Goal: Task Accomplishment & Management: Use online tool/utility

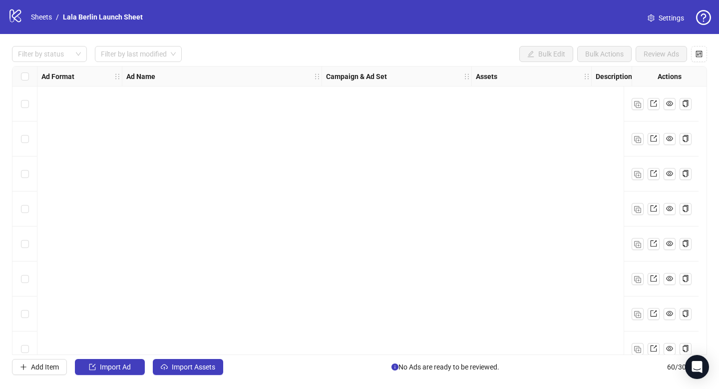
scroll to position [436, 0]
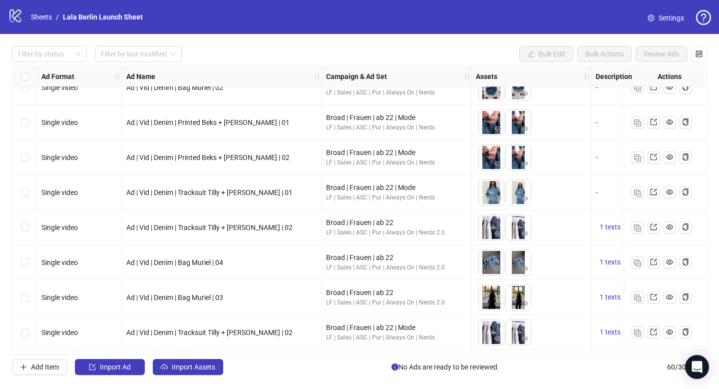
click at [227, 34] on div "Filter by status Filter by last modified Bulk Edit Bulk Actions Review Ads Ad F…" at bounding box center [359, 210] width 719 height 353
click at [261, 41] on div "Filter by status Filter by last modified Bulk Edit Bulk Actions Review Ads Ad F…" at bounding box center [359, 210] width 719 height 353
click at [46, 22] on div "logo/logo-mobile Sheets / Lala Berlin Launch Sheet" at bounding box center [77, 17] width 139 height 18
click at [39, 13] on link "Sheets" at bounding box center [41, 16] width 25 height 11
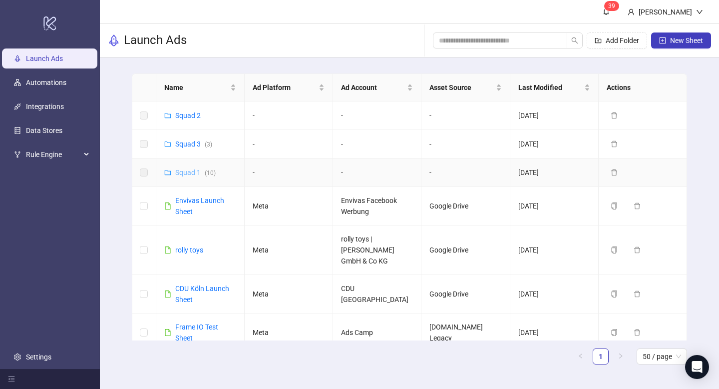
click at [188, 172] on link "Squad 1 ( 10 )" at bounding box center [195, 172] width 40 height 8
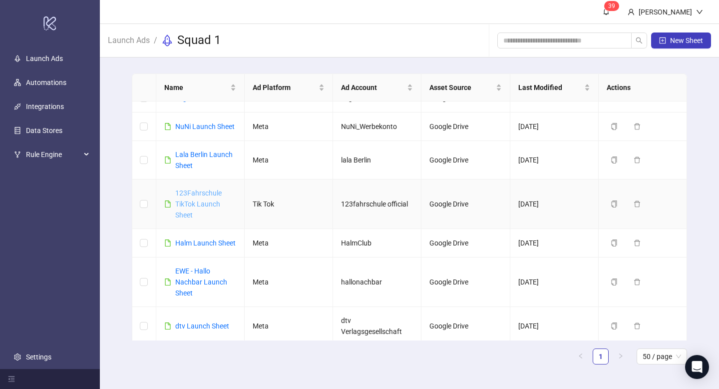
scroll to position [138, 0]
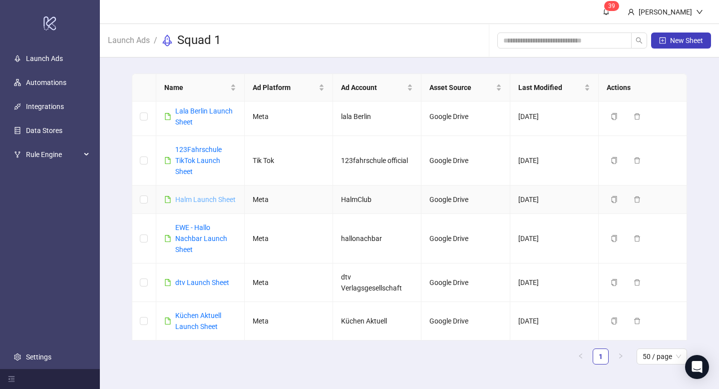
click at [196, 196] on link "Halm Launch Sheet" at bounding box center [205, 199] width 60 height 8
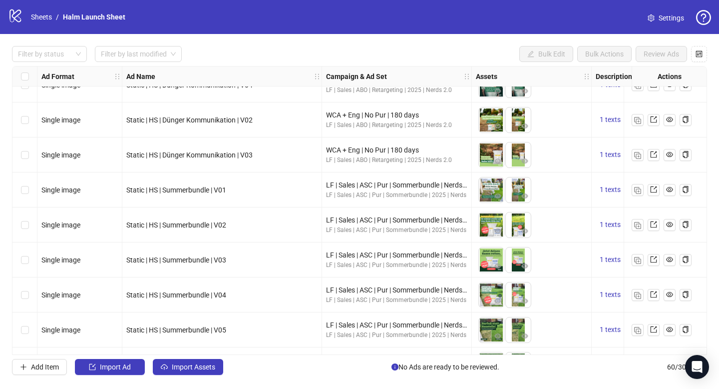
scroll to position [1834, 0]
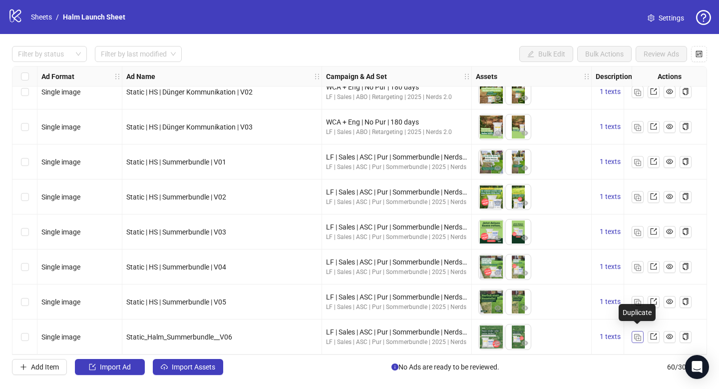
click at [635, 334] on img "button" at bounding box center [637, 337] width 7 height 7
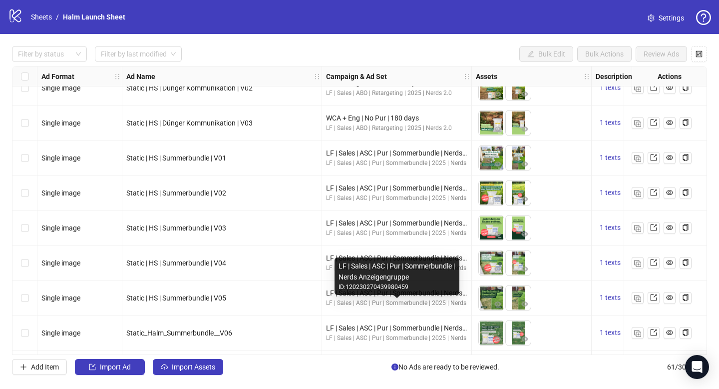
scroll to position [1869, 0]
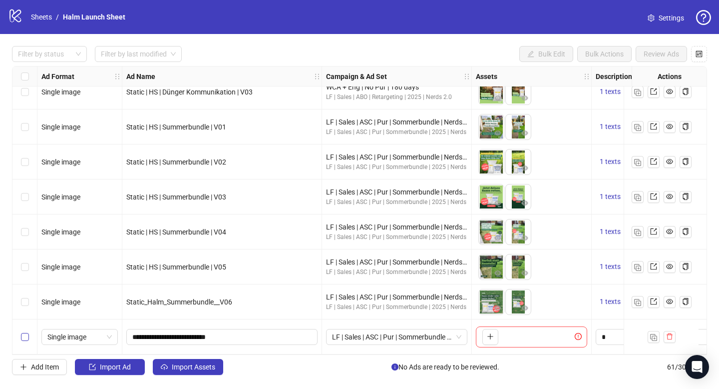
click at [27, 337] on label "Select row 61" at bounding box center [25, 336] width 8 height 11
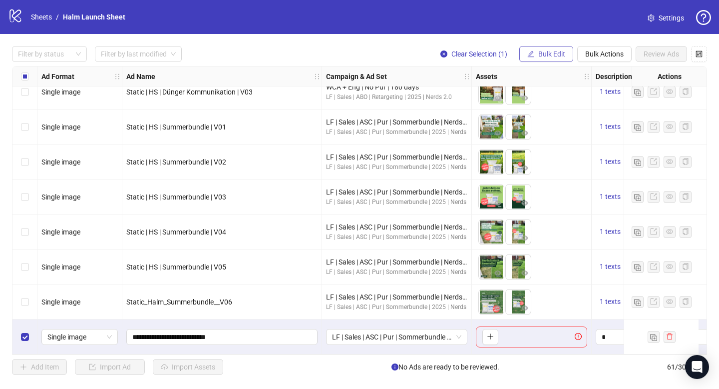
click at [568, 52] on button "Bulk Edit" at bounding box center [546, 54] width 54 height 16
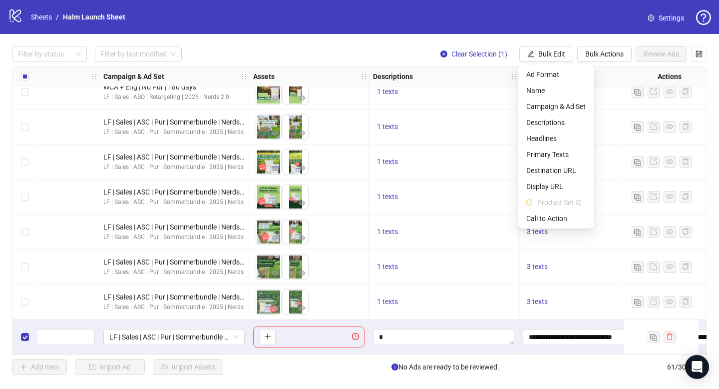
scroll to position [1869, 278]
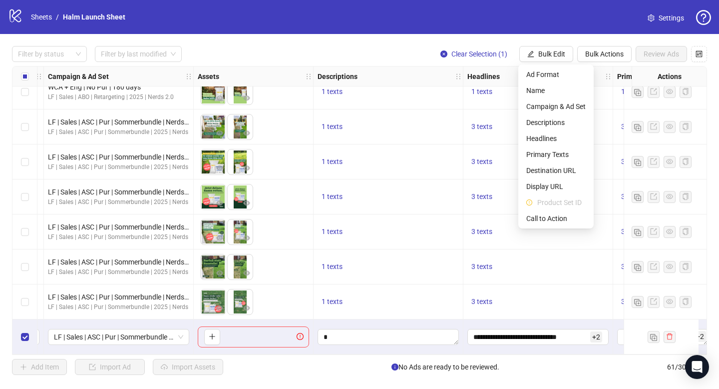
click at [359, 214] on div "1 texts" at bounding box center [389, 231] width 150 height 35
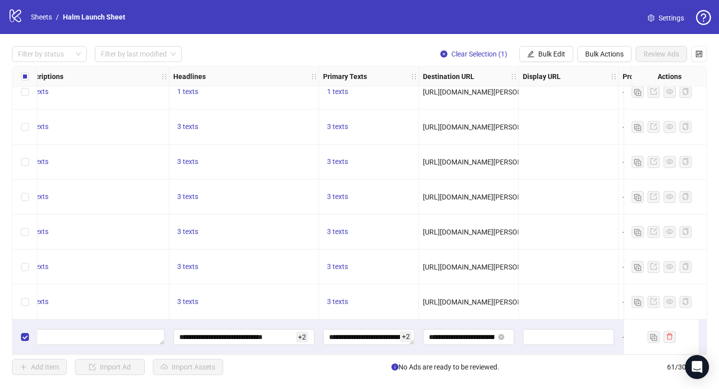
scroll to position [1869, 561]
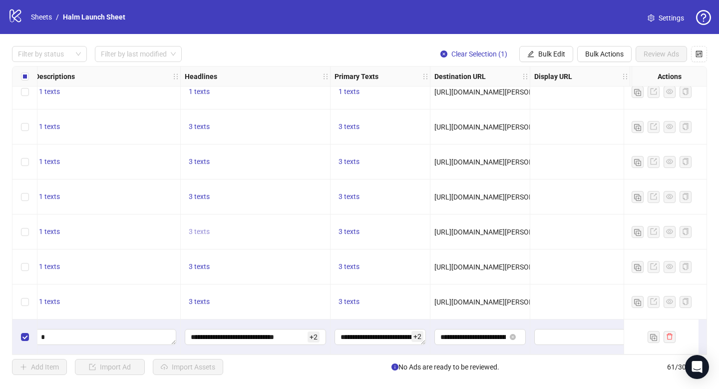
click at [198, 228] on span "3 texts" at bounding box center [199, 231] width 21 height 8
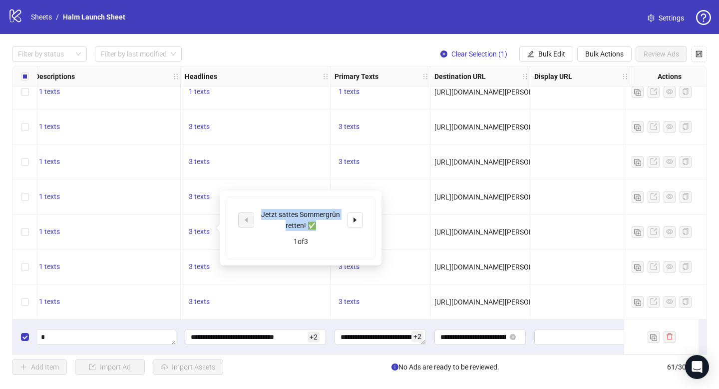
drag, startPoint x: 318, startPoint y: 221, endPoint x: 256, endPoint y: 216, distance: 62.2
click at [256, 216] on div "Jetzt sattes Sommergrün retten! ✅" at bounding box center [300, 220] width 125 height 22
copy div "Jetzt sattes Sommergrün retten! ✅"
click at [357, 221] on icon "caret-right" at bounding box center [355, 219] width 7 height 7
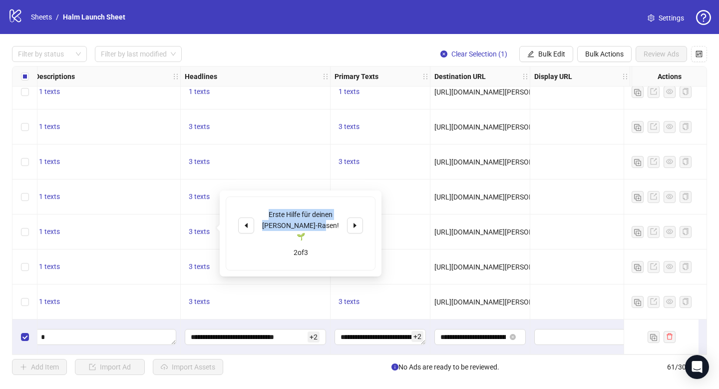
drag, startPoint x: 330, startPoint y: 226, endPoint x: 259, endPoint y: 216, distance: 72.1
click at [259, 216] on div "Erste Hilfe für deinen Sommer-Rasen! 🌱" at bounding box center [300, 225] width 125 height 33
copy div "Erste Hilfe für deinen Sommer-Rasen! 🌱"
click at [352, 223] on icon "caret-right" at bounding box center [355, 225] width 7 height 7
drag, startPoint x: 333, startPoint y: 224, endPoint x: 260, endPoint y: 214, distance: 74.1
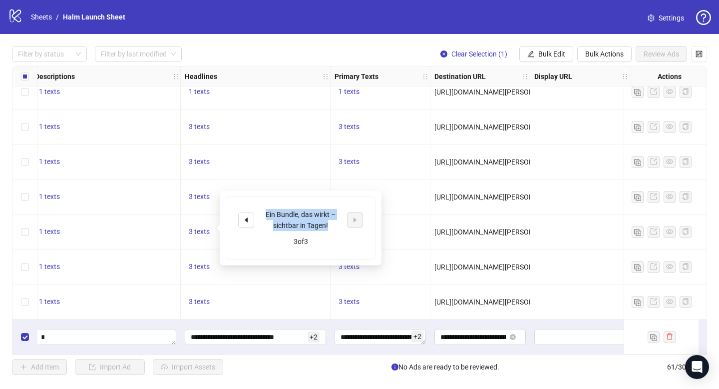
click at [260, 214] on div "Ein Bundle, das wirkt – sichtbar in Tagen!" at bounding box center [300, 220] width 83 height 22
copy div "Ein Bundle, das wirkt – sichtbar in Tagen!"
click at [390, 216] on div "3 texts" at bounding box center [381, 231] width 100 height 35
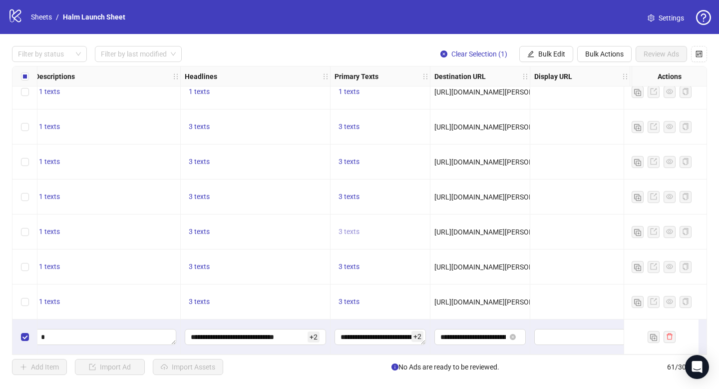
click at [358, 228] on span "3 texts" at bounding box center [349, 231] width 21 height 8
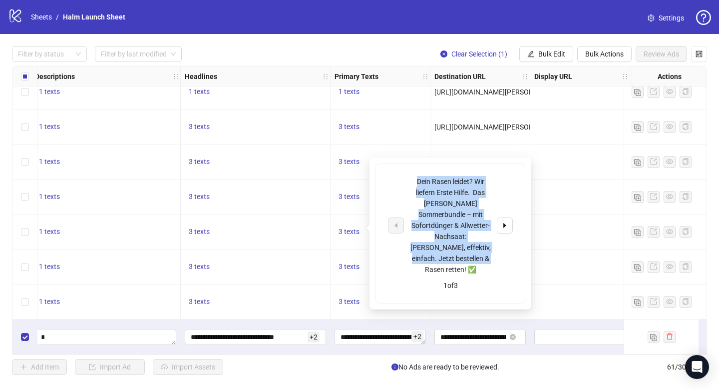
drag, startPoint x: 482, startPoint y: 255, endPoint x: 414, endPoint y: 171, distance: 108.4
click at [414, 171] on div "Dein Rasen leidet? Wir liefern Erste Hilfe. Das HALM Sommerbundle – mit Sofortd…" at bounding box center [450, 233] width 149 height 139
copy div "Dein Rasen leidet? Wir liefern Erste Hilfe. Das HALM Sommerbundle – mit Sofortd…"
click at [501, 218] on button "button" at bounding box center [505, 225] width 16 height 16
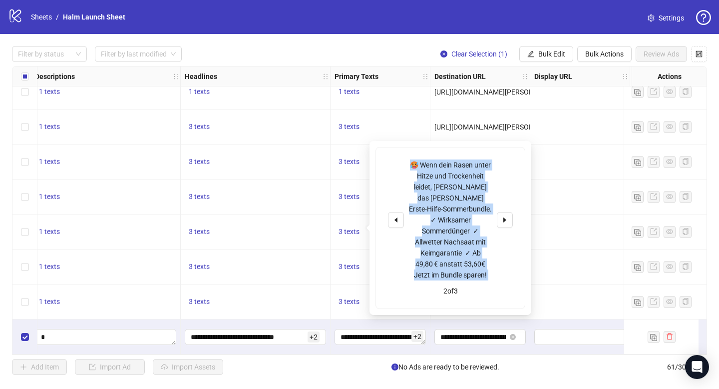
drag, startPoint x: 490, startPoint y: 280, endPoint x: 406, endPoint y: 161, distance: 146.2
click at [406, 161] on div "🥵 Wenn dein Rasen unter Hitze und Trockenheit leidet, braucht er das HALM Erste…" at bounding box center [450, 227] width 149 height 161
copy div "🥵 Wenn dein Rasen unter Hitze und Trockenheit leidet, braucht er das HALM Erste…"
click at [505, 221] on icon "caret-right" at bounding box center [504, 219] width 7 height 7
click at [505, 221] on div "🥵 Wenn dein Rasen unter Hitze und Trockenheit leidet, braucht er das HALM Erste…" at bounding box center [450, 219] width 125 height 121
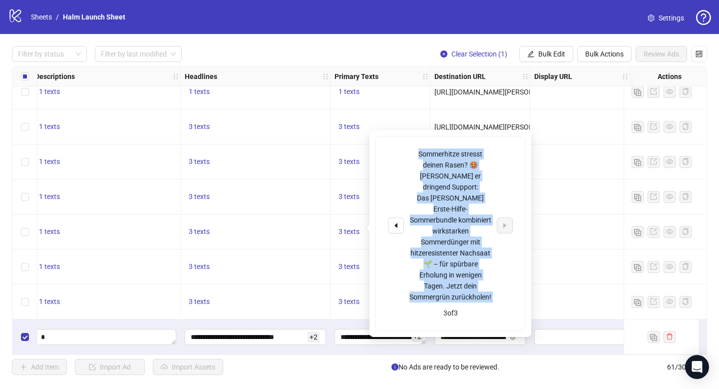
click at [484, 288] on div "Sommerhitze stresst deinen Rasen? 🥵 Dann braucht er dringend Support: Das HALM …" at bounding box center [450, 225] width 83 height 154
drag, startPoint x: 482, startPoint y: 288, endPoint x: 397, endPoint y: 157, distance: 156.4
click at [397, 157] on div "Sommerhitze stresst deinen Rasen? 🥵 Dann braucht er dringend Support: Das HALM …" at bounding box center [450, 225] width 125 height 154
copy div "Sommerhitze stresst deinen Rasen? 🥵 Dann braucht er dringend Support: Das HALM …"
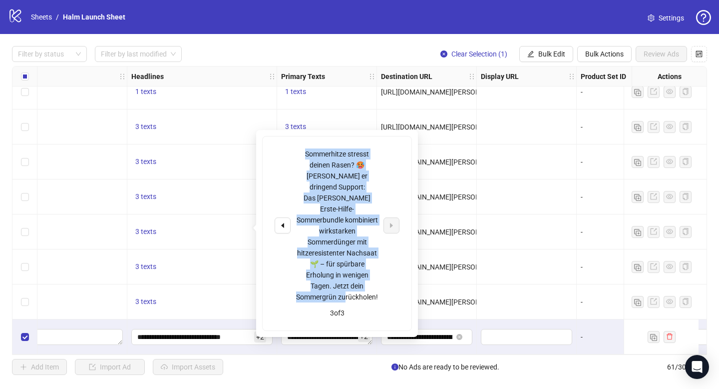
scroll to position [1869, 674]
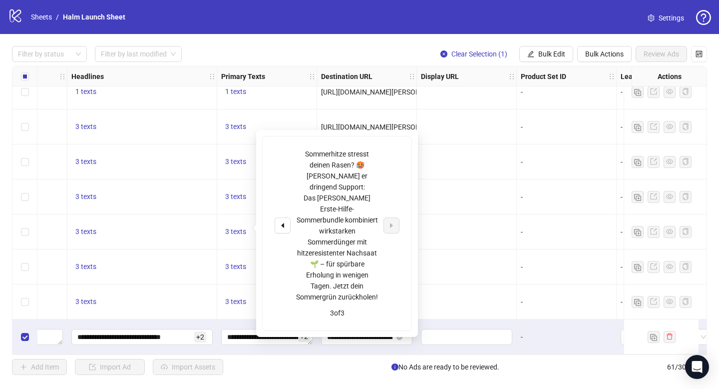
click at [483, 198] on div at bounding box center [467, 196] width 100 height 35
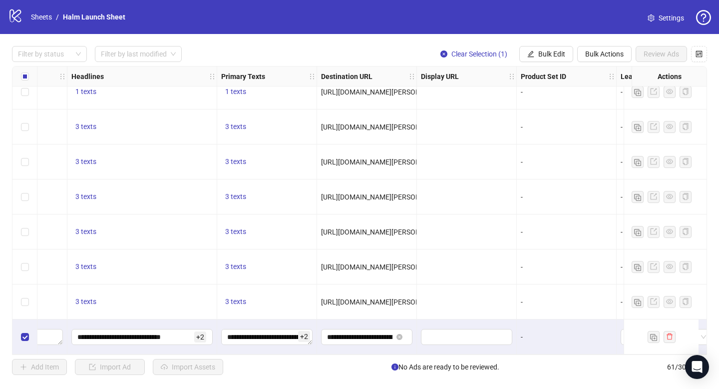
scroll to position [1869, 700]
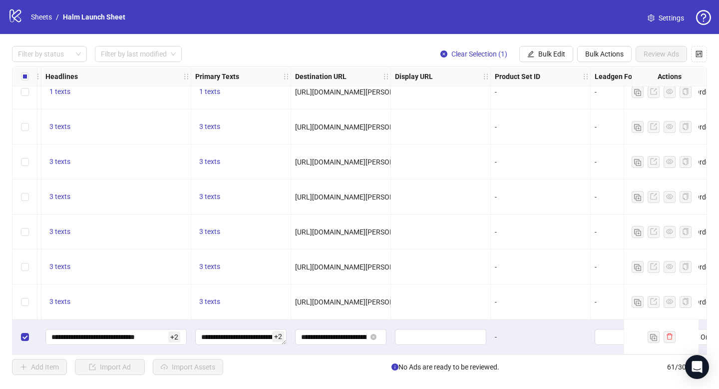
click at [350, 228] on span "[URL][DOMAIN_NAME][PERSON_NAME]" at bounding box center [357, 232] width 124 height 8
copy span "[URL][DOMAIN_NAME][PERSON_NAME]"
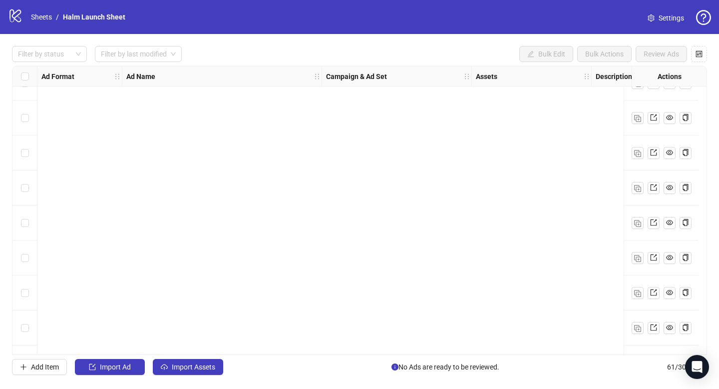
scroll to position [1869, 0]
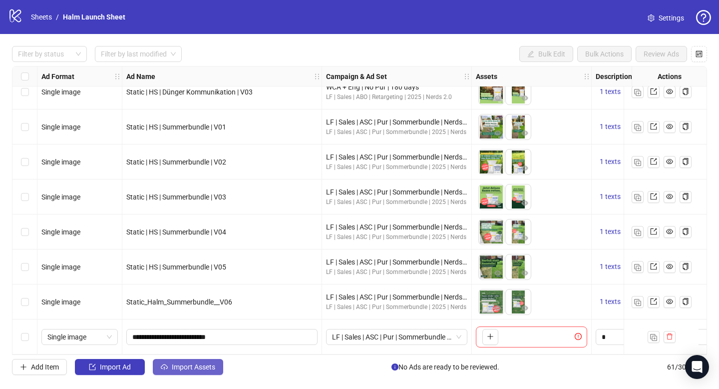
click at [172, 372] on button "Import Assets" at bounding box center [188, 367] width 70 height 16
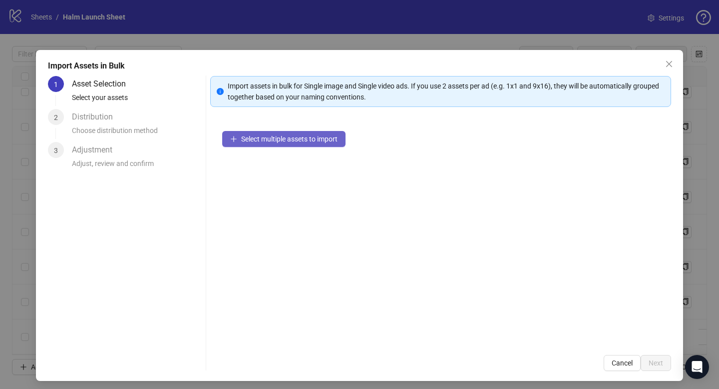
click at [284, 141] on span "Select multiple assets to import" at bounding box center [289, 139] width 96 height 8
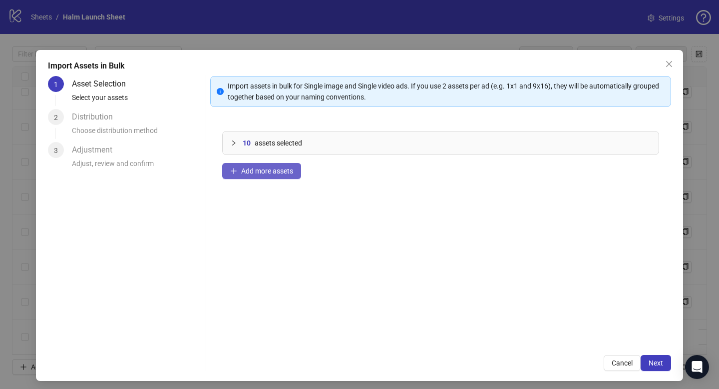
click at [248, 172] on span "Add more assets" at bounding box center [267, 171] width 52 height 8
click at [652, 361] on span "Next" at bounding box center [656, 363] width 14 height 8
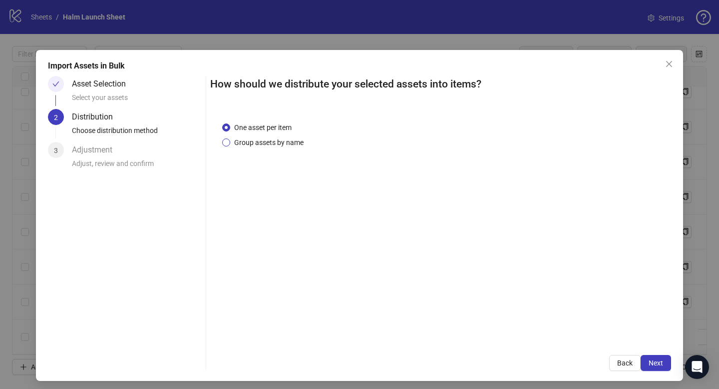
click at [279, 142] on span "Group assets by name" at bounding box center [268, 142] width 77 height 11
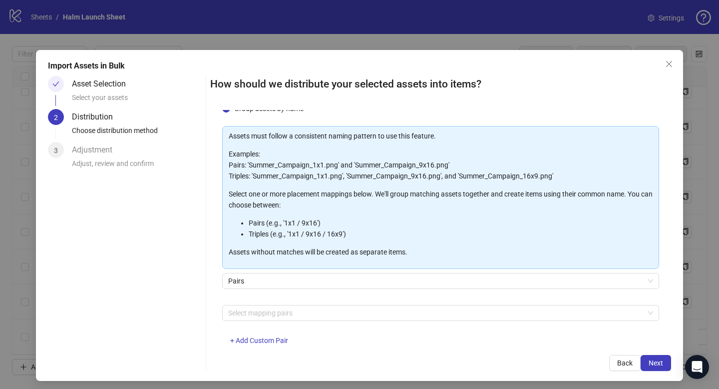
scroll to position [59, 0]
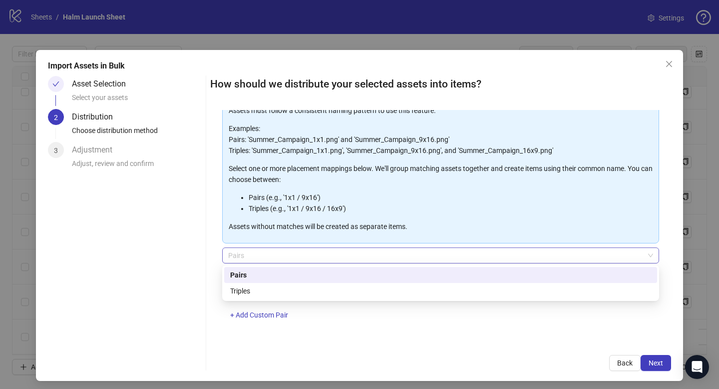
click at [273, 255] on span "Pairs" at bounding box center [440, 255] width 425 height 15
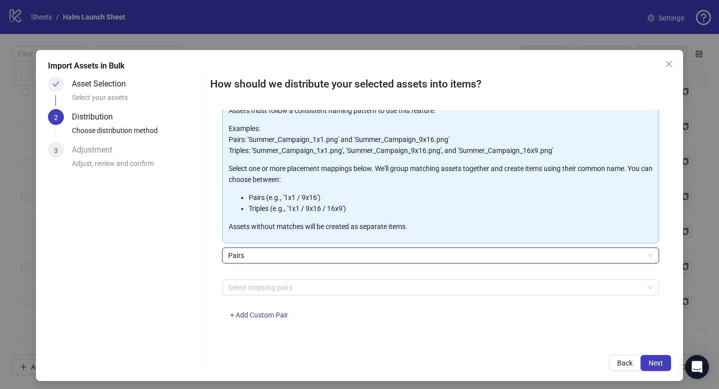
click at [273, 255] on span "Pairs" at bounding box center [440, 255] width 425 height 15
click at [269, 285] on div at bounding box center [435, 287] width 423 height 14
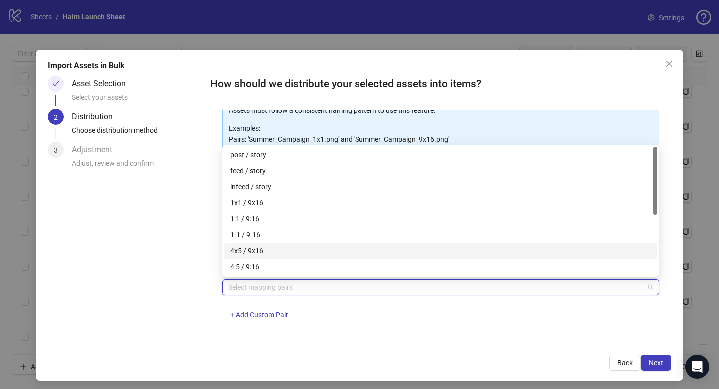
click at [261, 252] on div "4x5 / 9x16" at bounding box center [440, 250] width 421 height 11
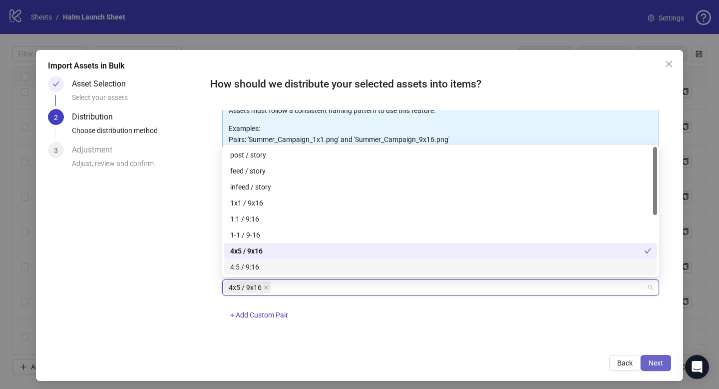
click at [649, 359] on span "Next" at bounding box center [656, 363] width 14 height 8
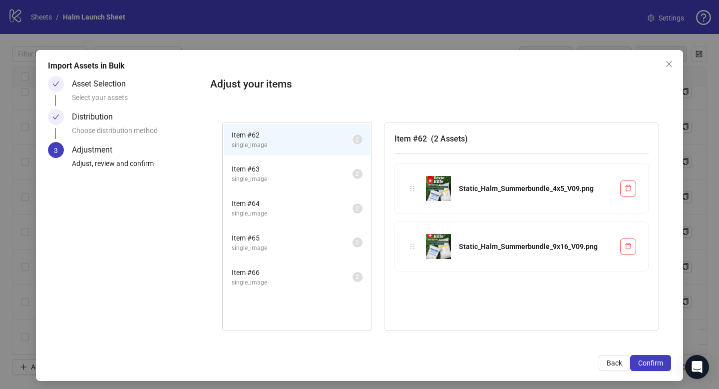
click at [303, 173] on span "Item # 63" at bounding box center [292, 168] width 121 height 11
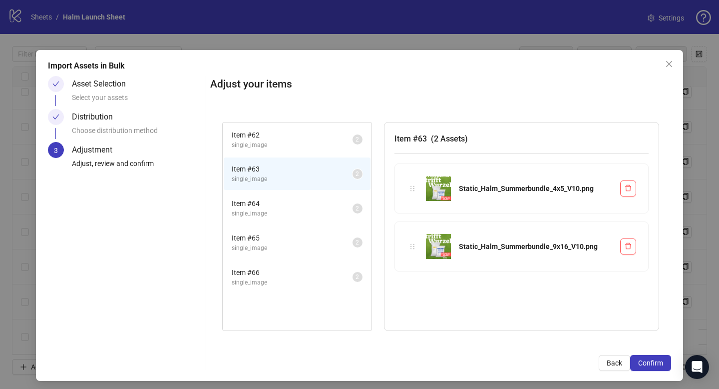
click at [302, 202] on span "Item # 64" at bounding box center [292, 203] width 121 height 11
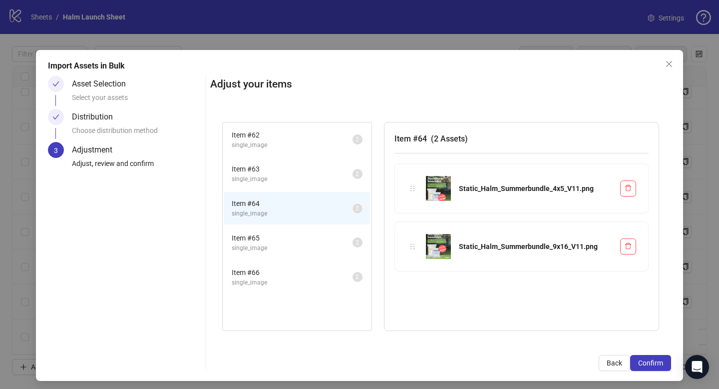
click at [302, 227] on li "Item # 65 single_image 2" at bounding box center [297, 242] width 147 height 32
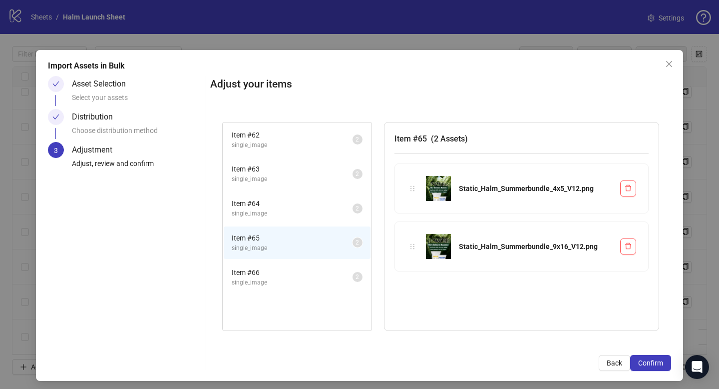
click at [302, 244] on span "single_image" at bounding box center [292, 247] width 121 height 9
click at [301, 259] on div "Item # 65 single_image 2" at bounding box center [297, 242] width 149 height 34
click at [297, 275] on span "Item # 66" at bounding box center [292, 272] width 121 height 11
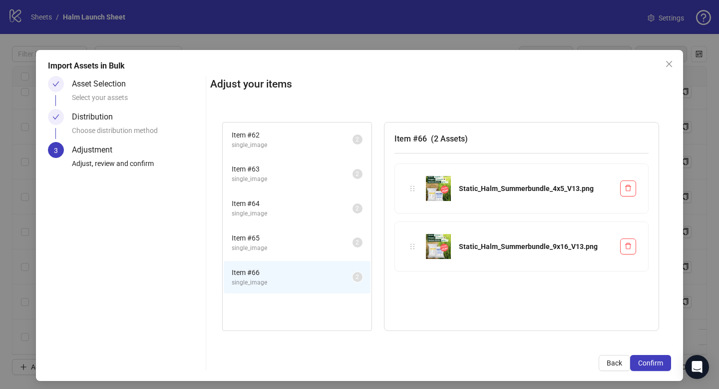
scroll to position [4, 0]
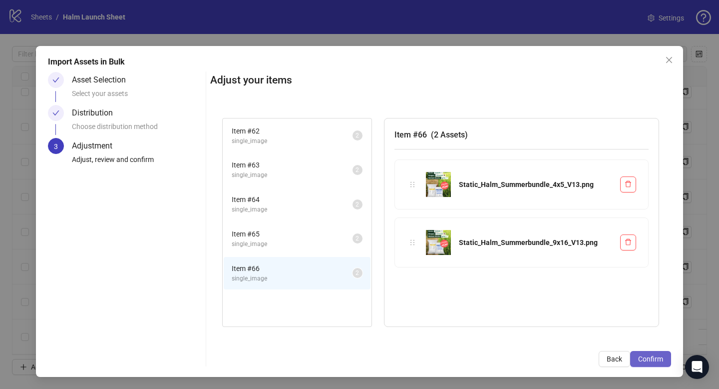
click at [647, 357] on span "Confirm" at bounding box center [650, 359] width 25 height 8
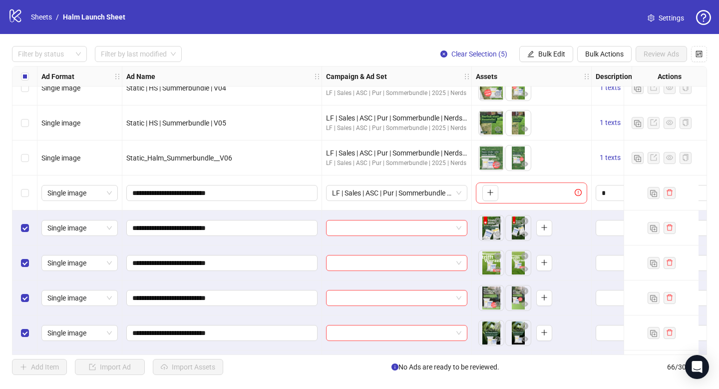
scroll to position [2044, 0]
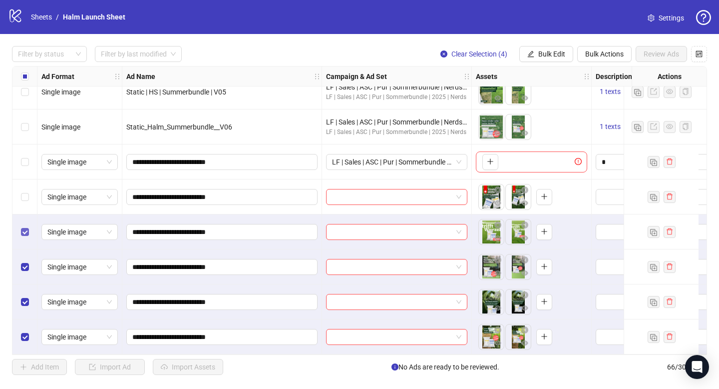
click at [25, 226] on label "Select row 63" at bounding box center [25, 231] width 8 height 11
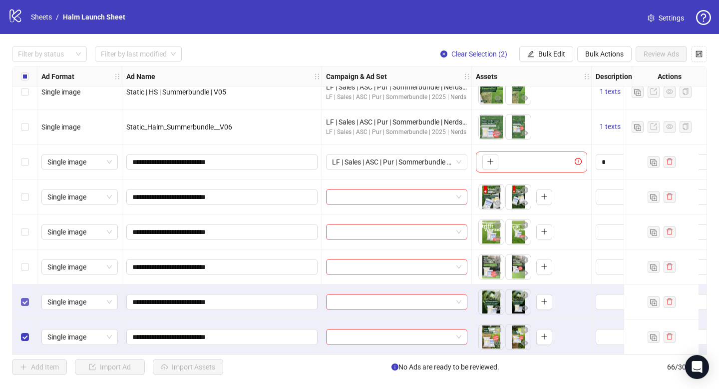
click at [23, 296] on label "Select row 65" at bounding box center [25, 301] width 8 height 11
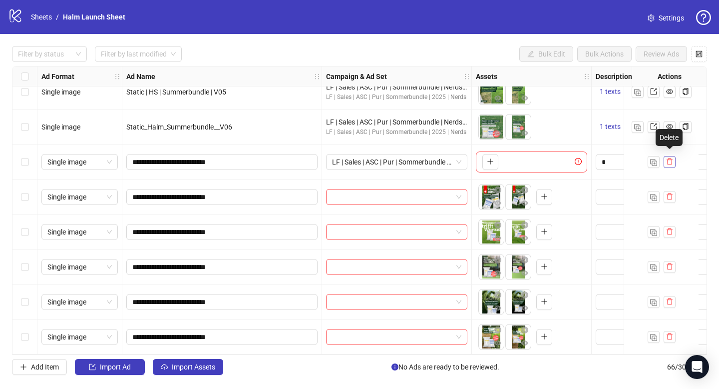
click at [671, 158] on icon "delete" at bounding box center [669, 161] width 7 height 7
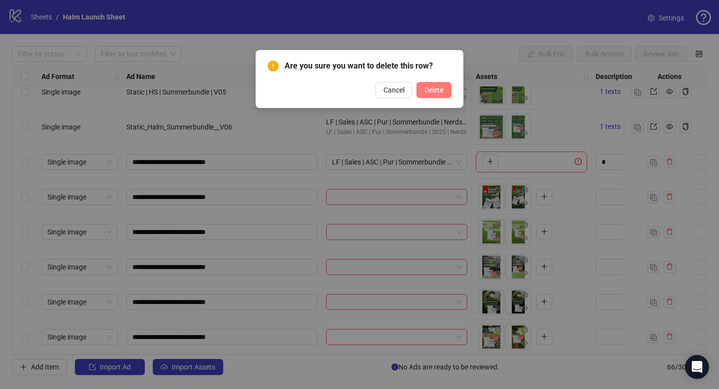
click at [428, 86] on span "Delete" at bounding box center [434, 90] width 19 height 8
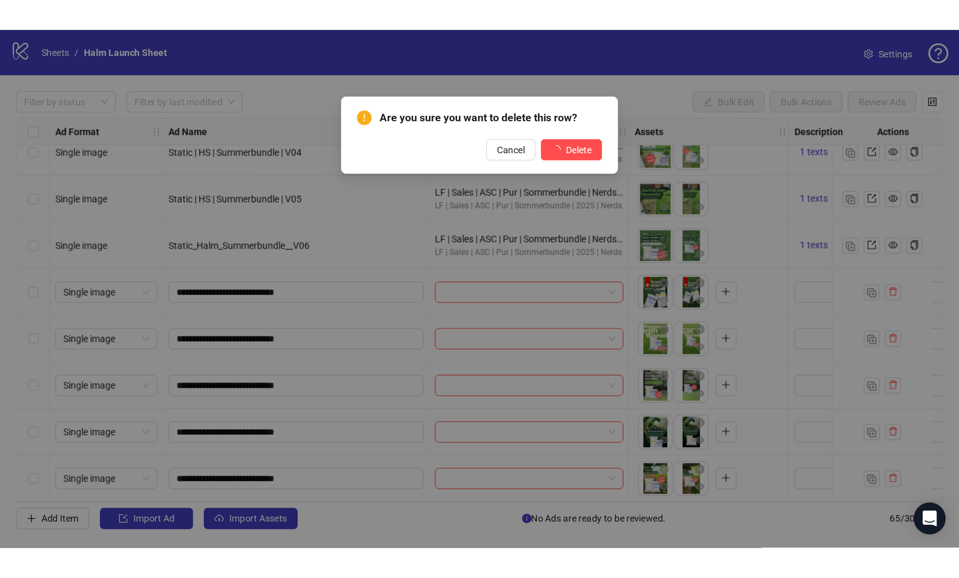
scroll to position [2009, 0]
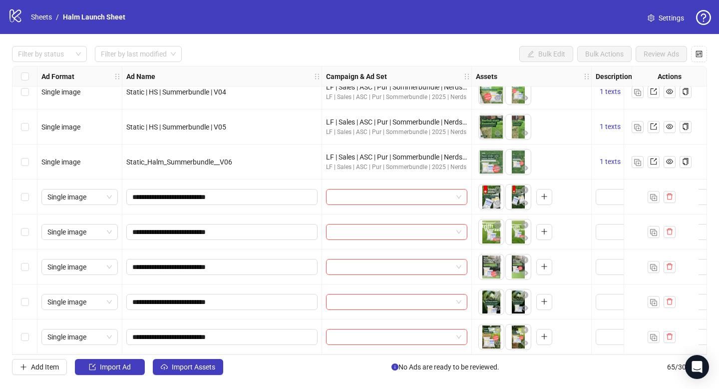
click at [30, 193] on div "Select row 61" at bounding box center [24, 196] width 25 height 35
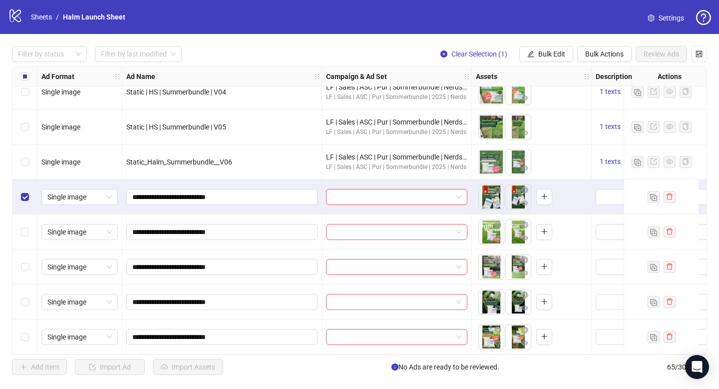
click at [25, 236] on div "Select row 62" at bounding box center [24, 231] width 25 height 35
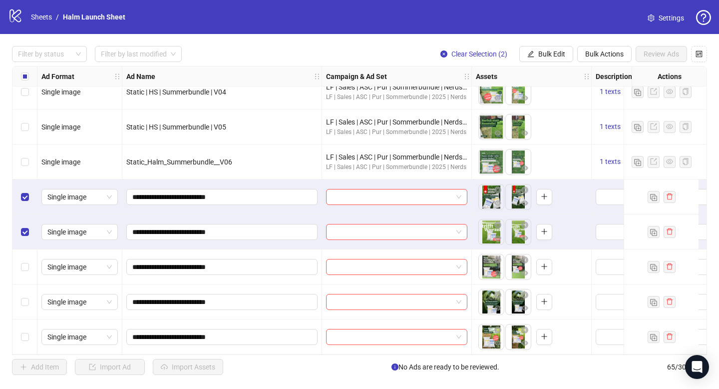
click at [28, 268] on div "Select row 63" at bounding box center [24, 266] width 25 height 35
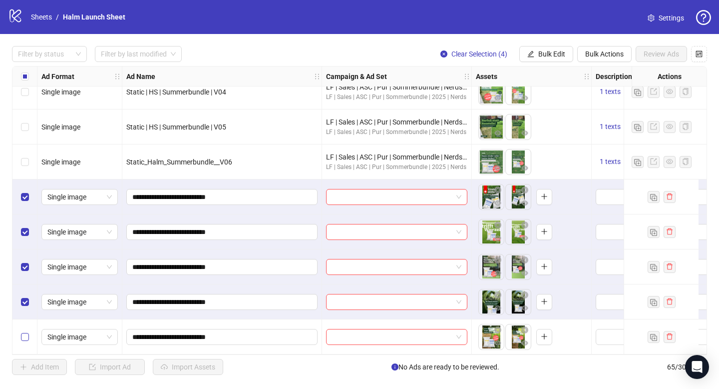
click at [24, 338] on label "Select row 65" at bounding box center [25, 336] width 8 height 11
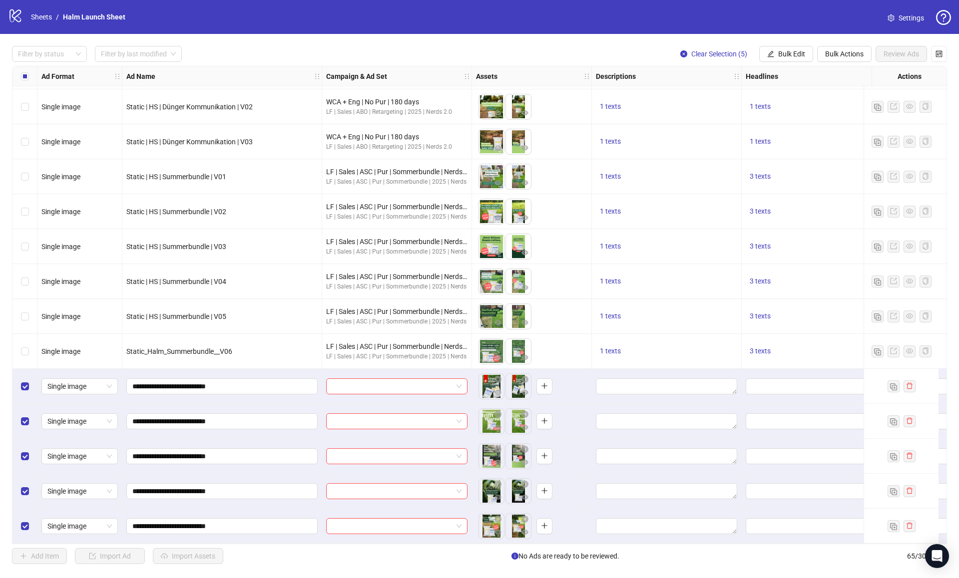
scroll to position [1819, 0]
click at [719, 49] on button "Bulk Edit" at bounding box center [786, 54] width 54 height 16
click at [719, 106] on span "Campaign & Ad Set" at bounding box center [795, 106] width 59 height 11
click at [719, 102] on input "search" at bounding box center [753, 97] width 129 height 15
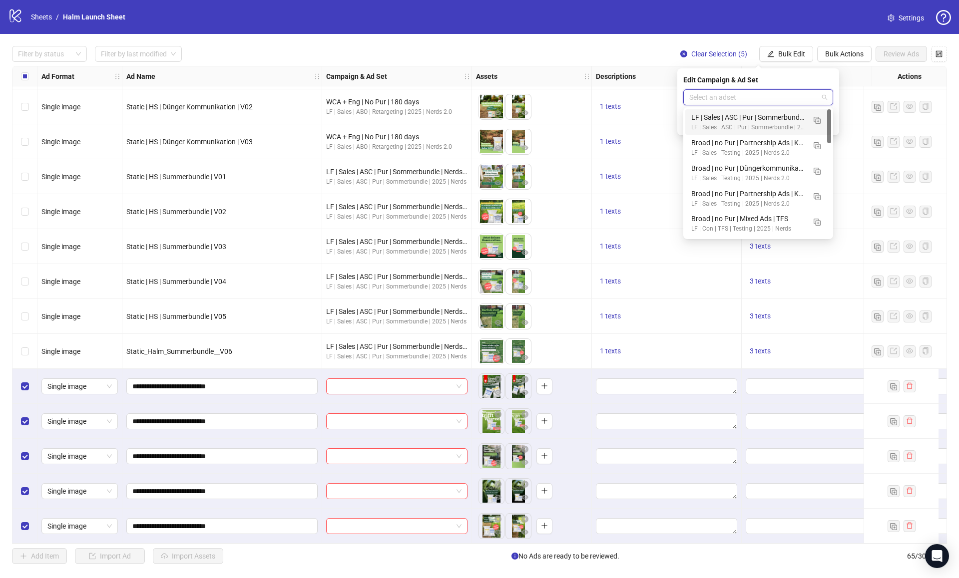
paste input "**********"
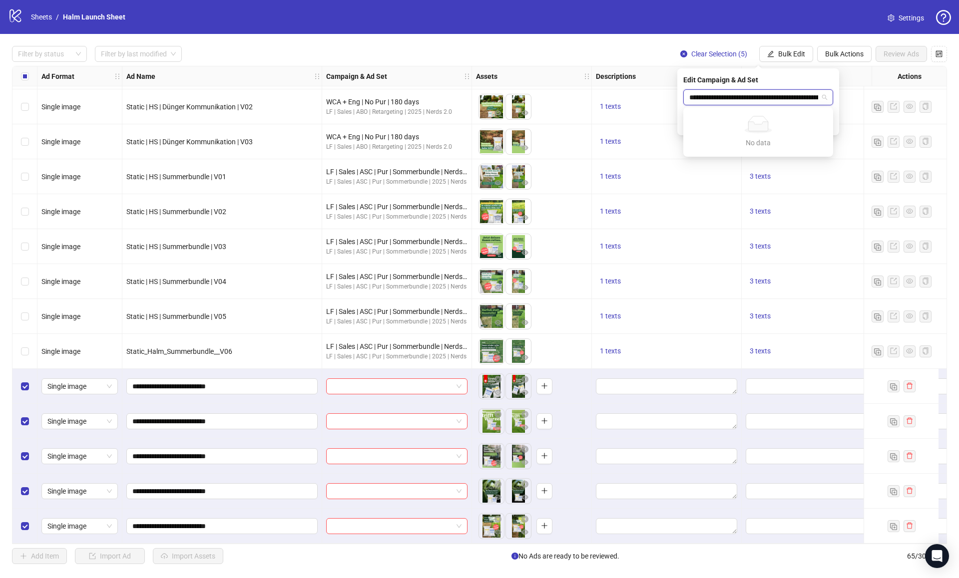
scroll to position [0, 132]
type input "*"
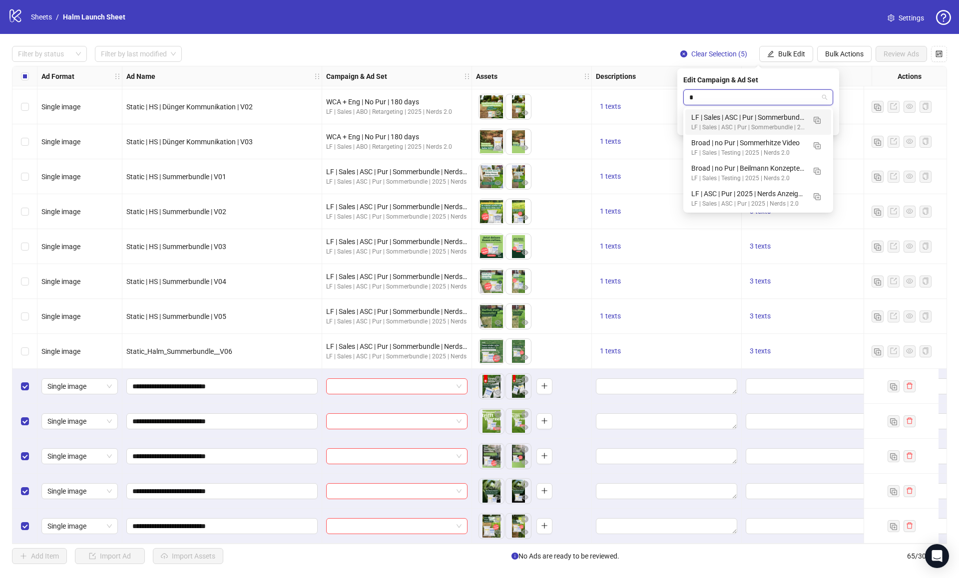
scroll to position [0, 0]
click at [719, 100] on input "search" at bounding box center [753, 97] width 129 height 15
paste input "**********"
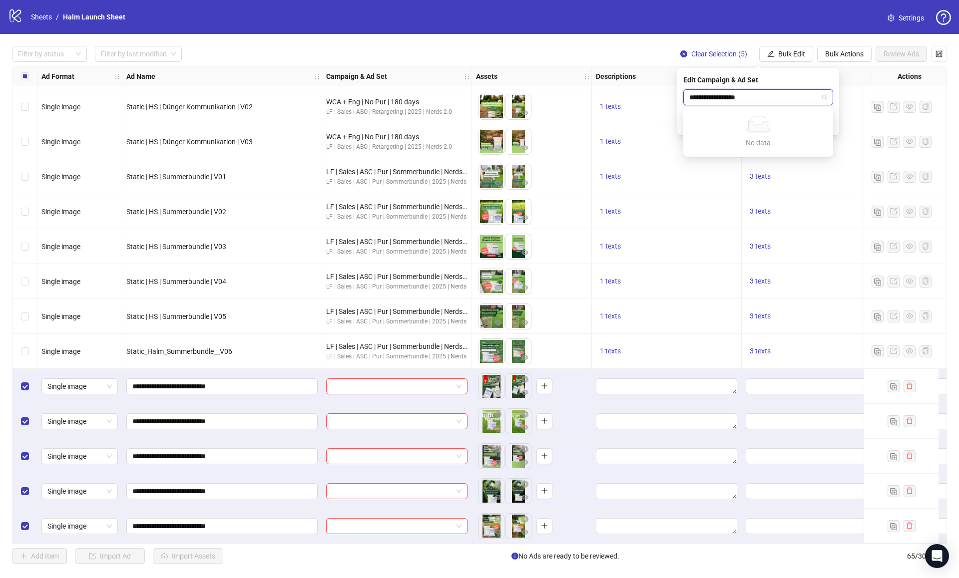
type input "**********"
click at [719, 83] on div "Edit Campaign & Ad Set" at bounding box center [758, 79] width 150 height 11
click at [719, 98] on input "search" at bounding box center [753, 97] width 129 height 15
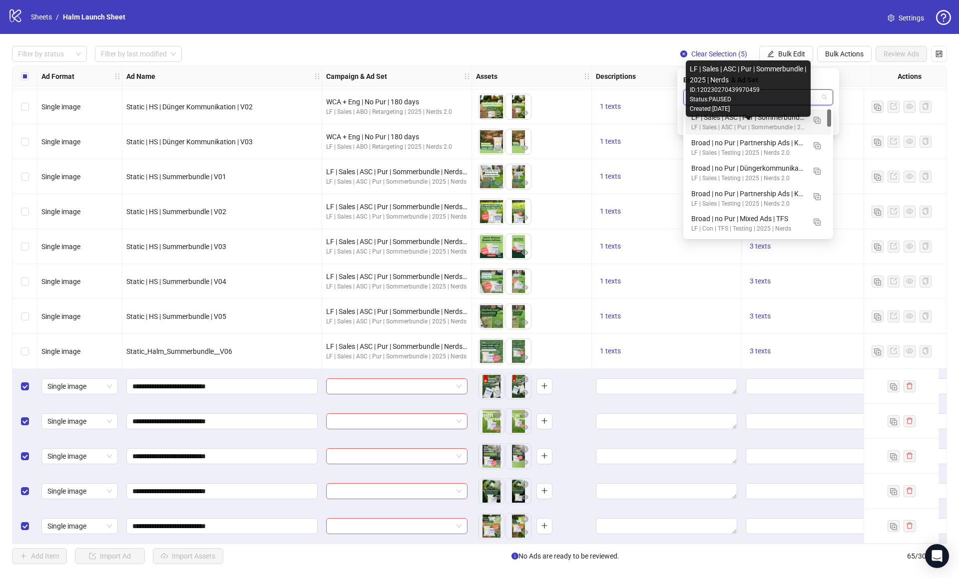
click at [719, 124] on div "LF | Sales | ASC | Pur | Sommerbundle | 2025 | Nerds" at bounding box center [748, 127] width 114 height 9
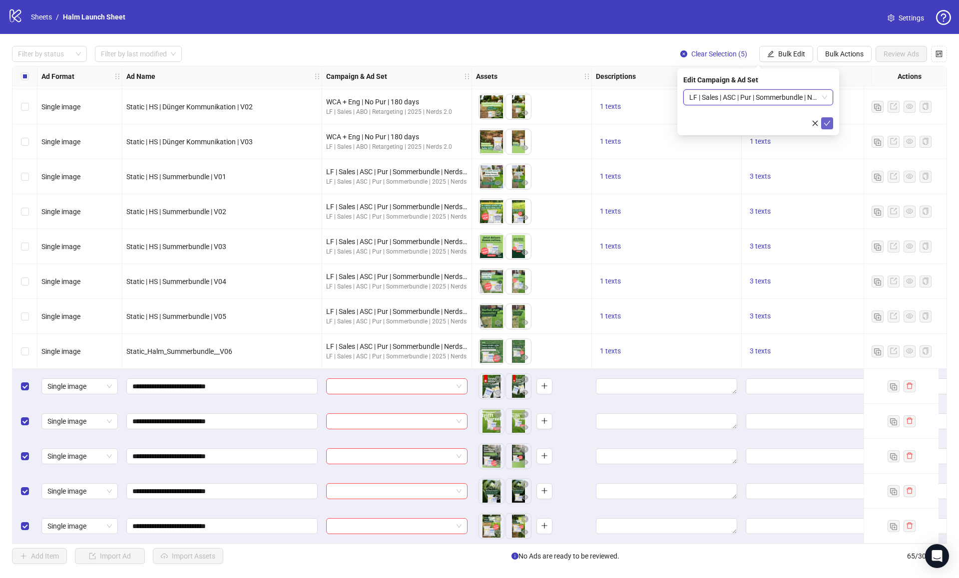
click at [719, 123] on icon "check" at bounding box center [827, 123] width 7 height 7
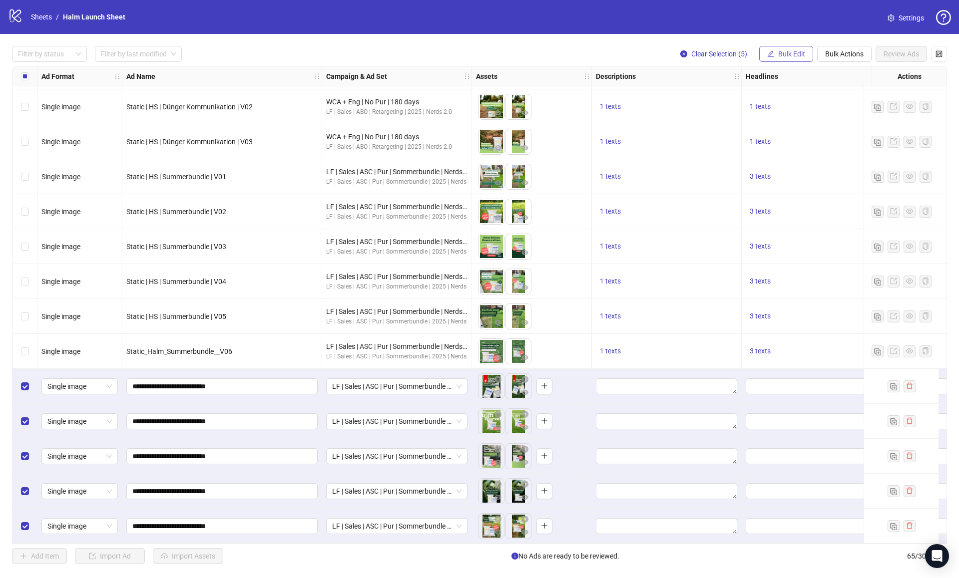
click at [719, 56] on span "Bulk Edit" at bounding box center [791, 54] width 27 height 8
click at [719, 125] on span "Descriptions" at bounding box center [795, 122] width 59 height 11
click at [703, 103] on textarea at bounding box center [758, 102] width 150 height 27
click at [719, 143] on form "Add" at bounding box center [758, 122] width 150 height 67
click at [719, 148] on icon "check" at bounding box center [827, 150] width 6 height 5
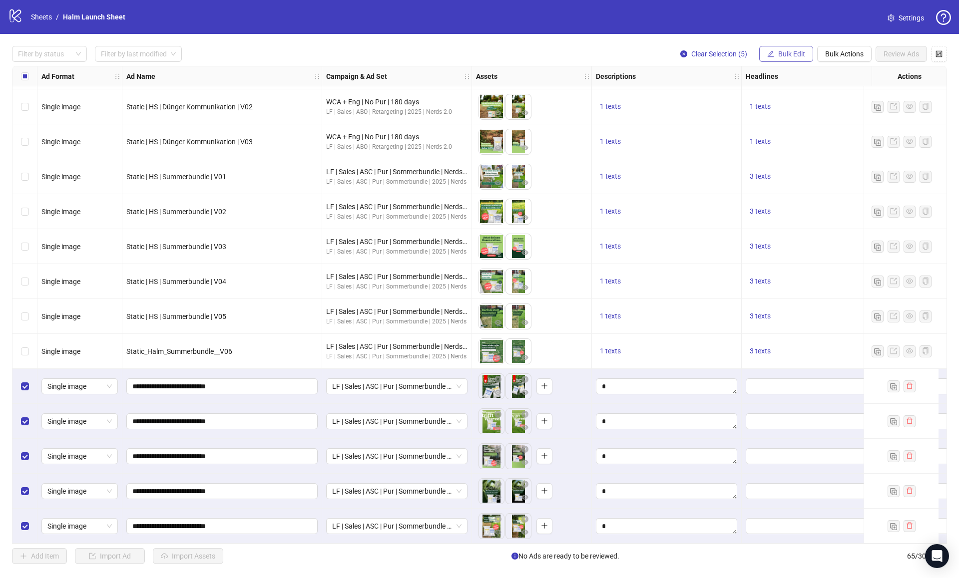
click at [719, 52] on span "Bulk Edit" at bounding box center [791, 54] width 27 height 8
click at [719, 135] on span "Headlines" at bounding box center [795, 138] width 59 height 11
click at [715, 99] on input "text" at bounding box center [758, 97] width 150 height 16
paste input "**********"
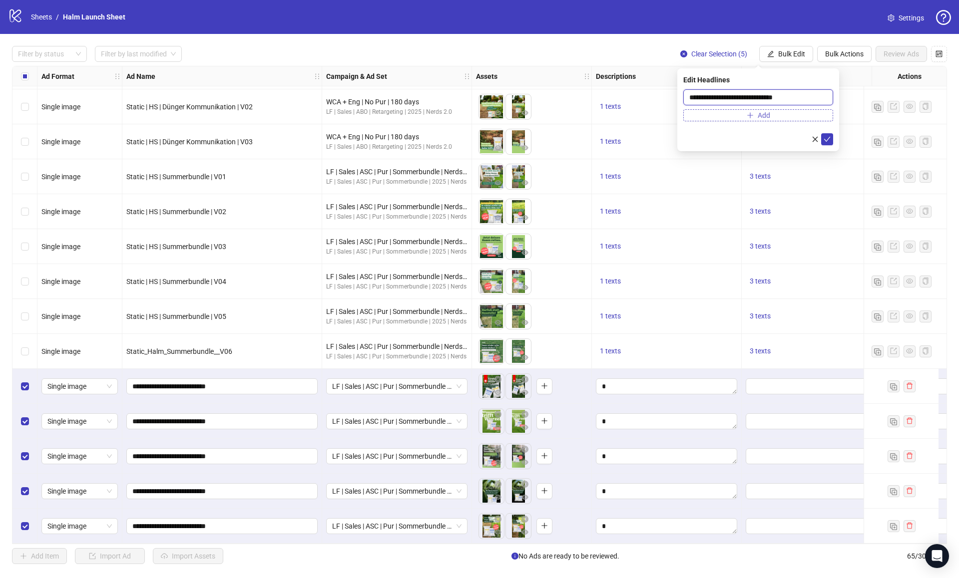
type input "**********"
click at [719, 116] on button "Add" at bounding box center [758, 115] width 150 height 12
click at [719, 118] on input "text" at bounding box center [753, 117] width 129 height 11
paste input "**********"
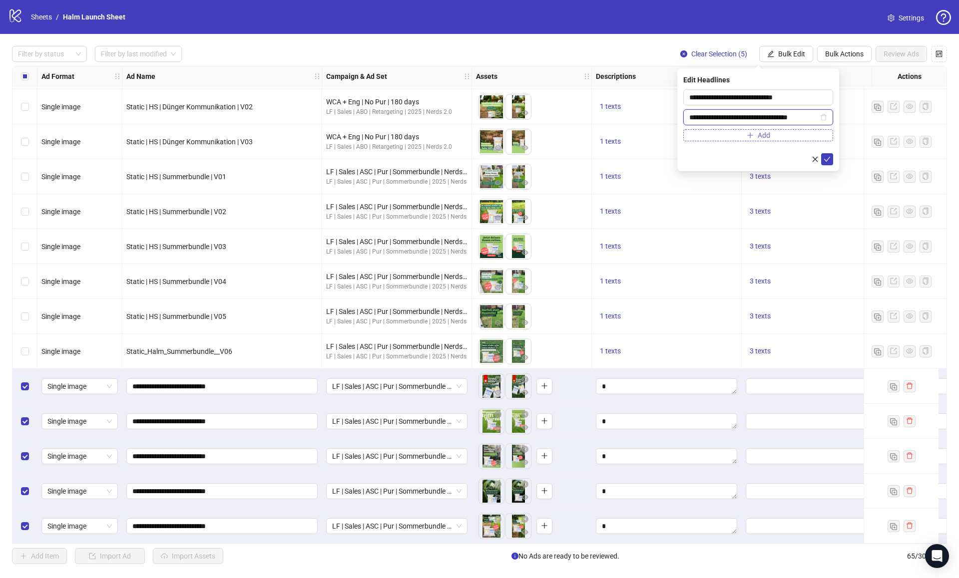
type input "**********"
click at [719, 140] on button "Add" at bounding box center [758, 135] width 150 height 12
click at [719, 141] on input "text" at bounding box center [753, 137] width 129 height 11
paste input "**********"
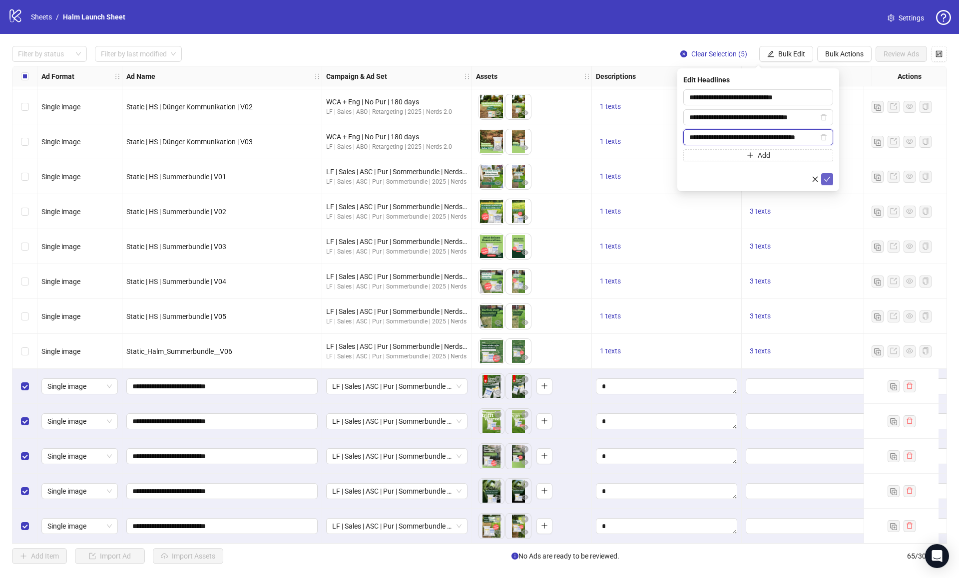
type input "**********"
click at [719, 180] on icon "check" at bounding box center [827, 179] width 7 height 7
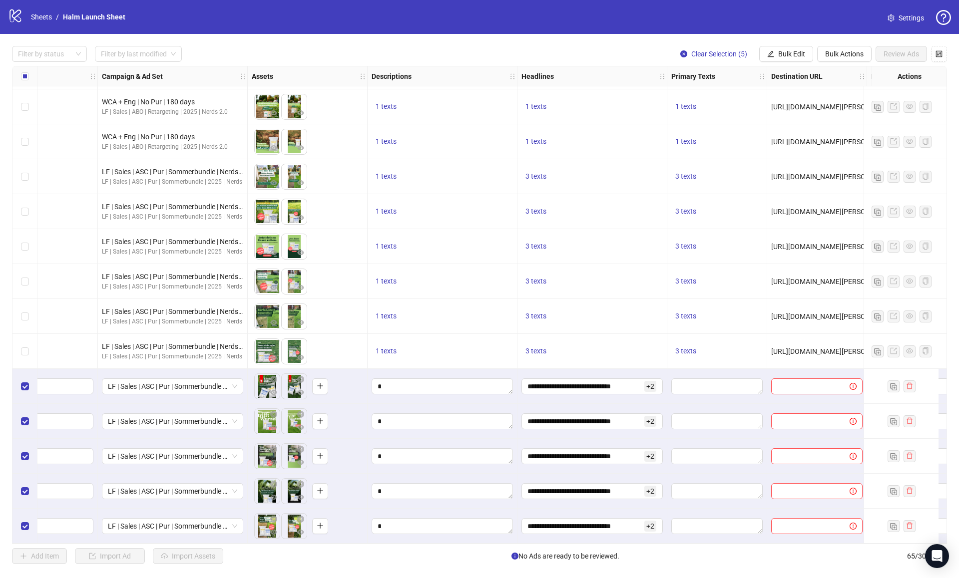
scroll to position [1819, 249]
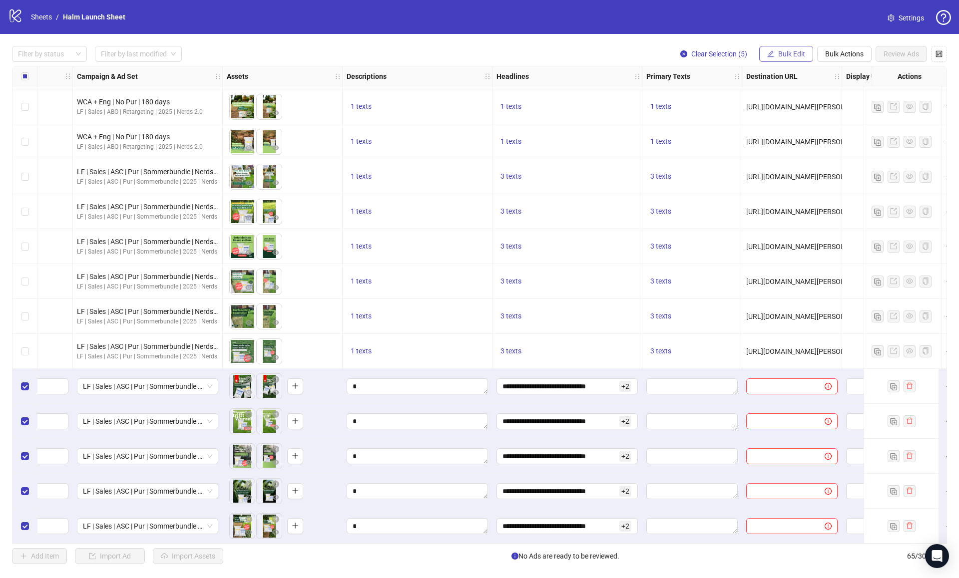
click at [719, 55] on span "Bulk Edit" at bounding box center [791, 54] width 27 height 8
click at [719, 155] on span "Primary Texts" at bounding box center [795, 154] width 59 height 11
click at [719, 101] on textarea at bounding box center [758, 102] width 150 height 27
paste textarea "**********"
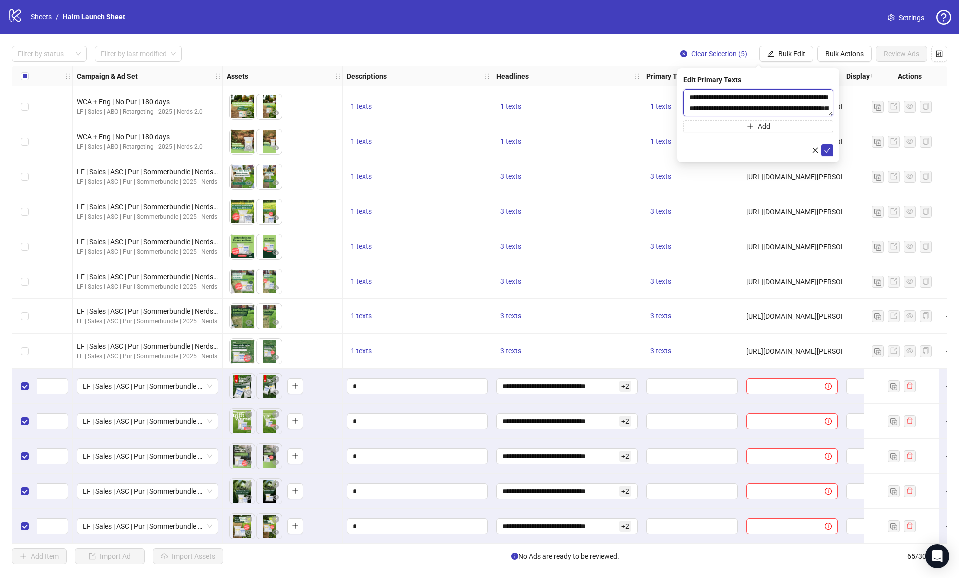
scroll to position [29, 0]
type textarea "**********"
click at [719, 127] on button "Add" at bounding box center [758, 126] width 150 height 12
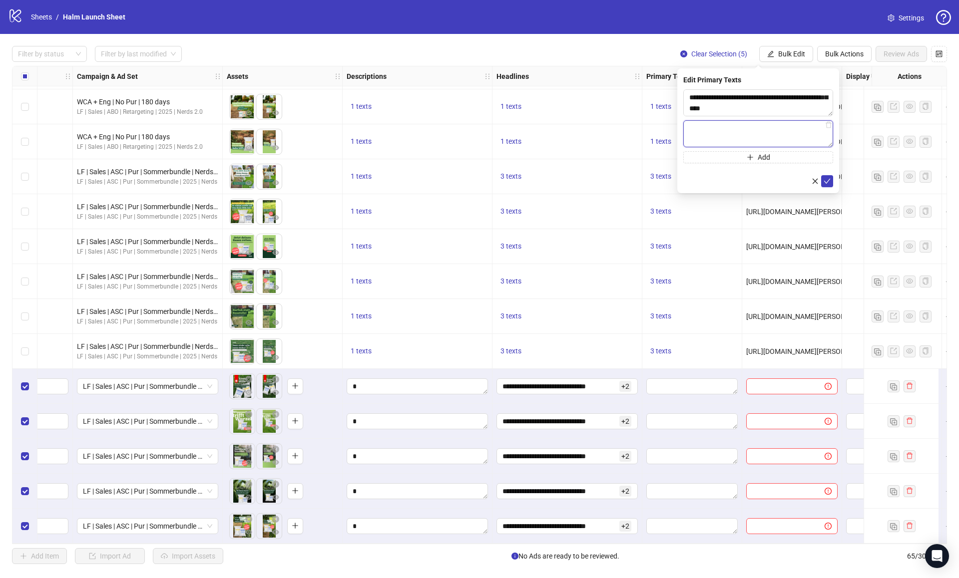
paste textarea "**********"
type textarea "**********"
click at [719, 160] on button "Add" at bounding box center [758, 157] width 150 height 12
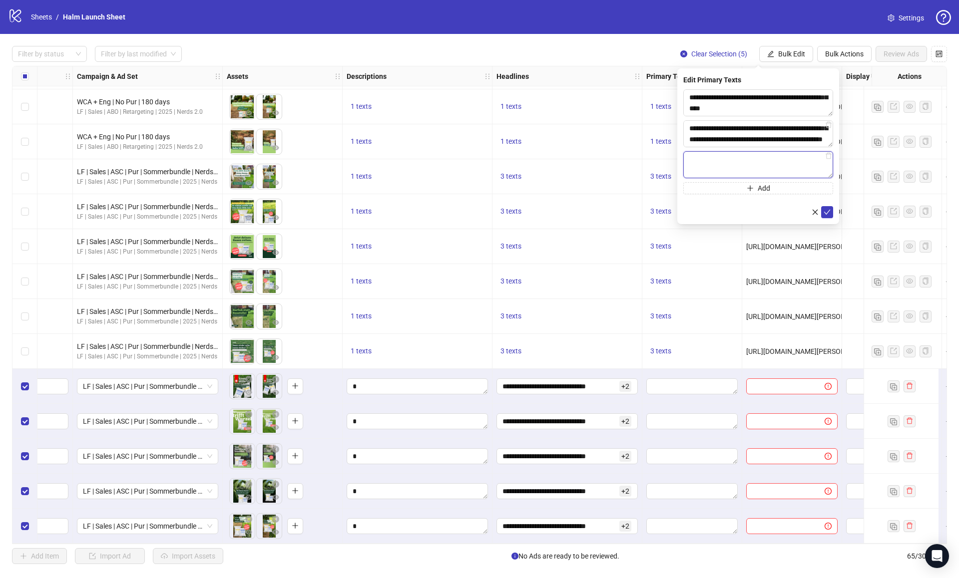
paste textarea "**********"
type textarea "**********"
click at [719, 211] on icon "check" at bounding box center [827, 212] width 7 height 7
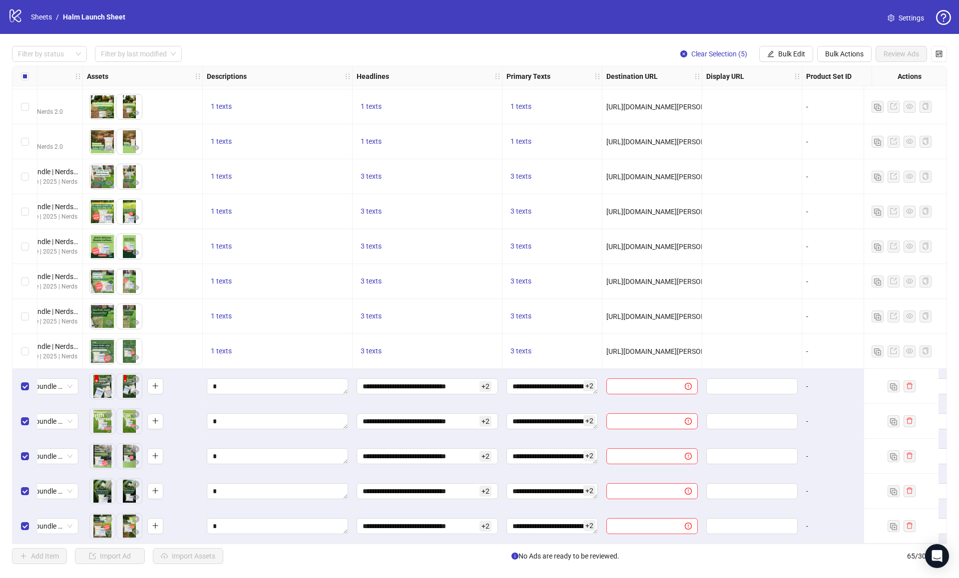
scroll to position [1819, 502]
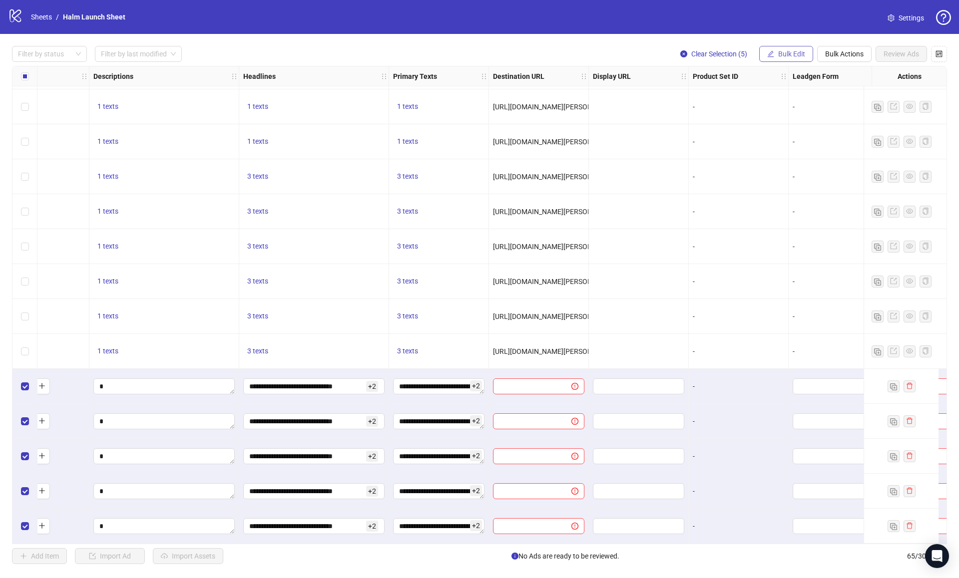
click at [719, 52] on span "Bulk Edit" at bounding box center [791, 54] width 27 height 8
click at [719, 167] on span "Destination URL" at bounding box center [795, 170] width 59 height 11
click at [719, 100] on input "text" at bounding box center [754, 97] width 130 height 11
paste input "**********"
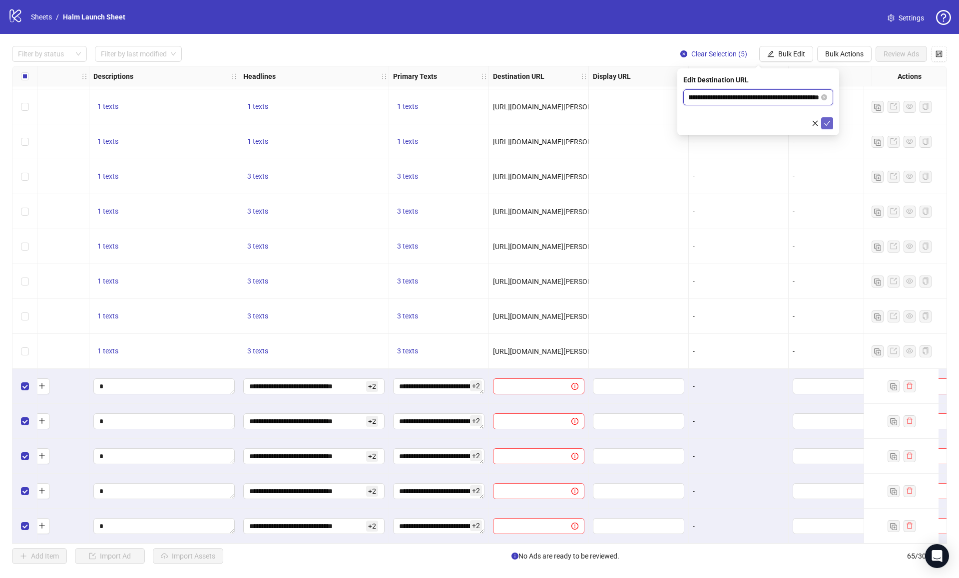
type input "**********"
click at [719, 125] on icon "check" at bounding box center [827, 123] width 7 height 7
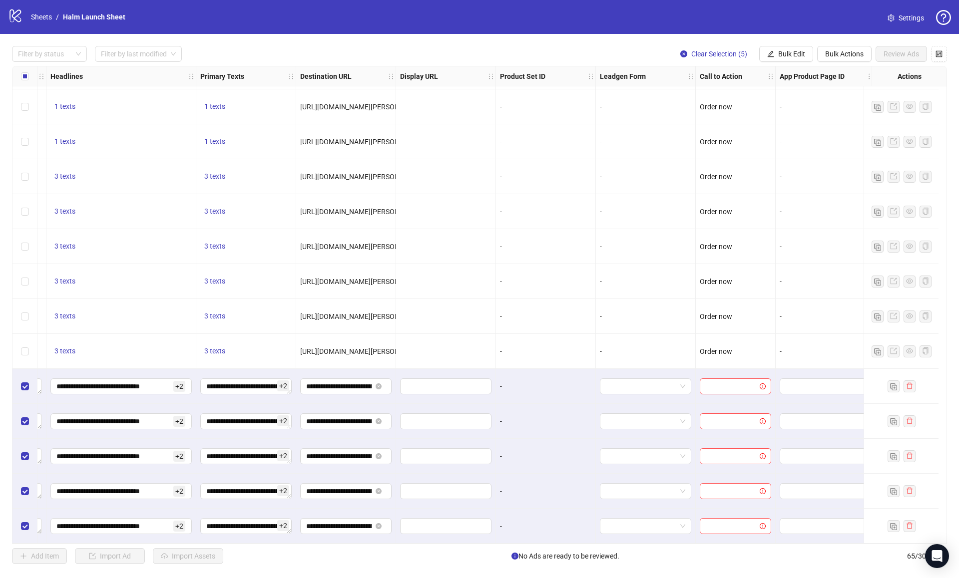
scroll to position [1819, 707]
click at [719, 54] on span "Bulk Edit" at bounding box center [791, 54] width 27 height 8
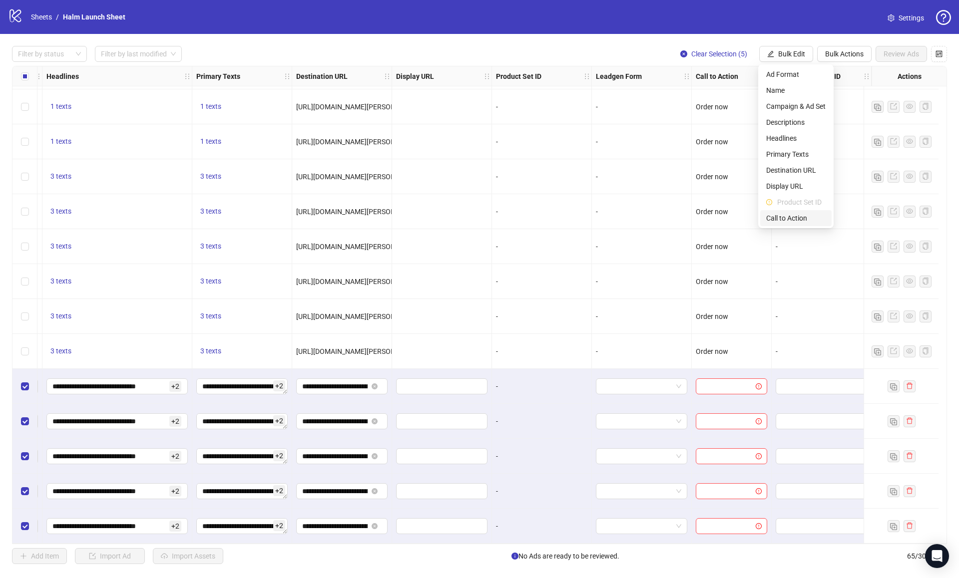
click at [719, 214] on span "Call to Action" at bounding box center [795, 218] width 59 height 11
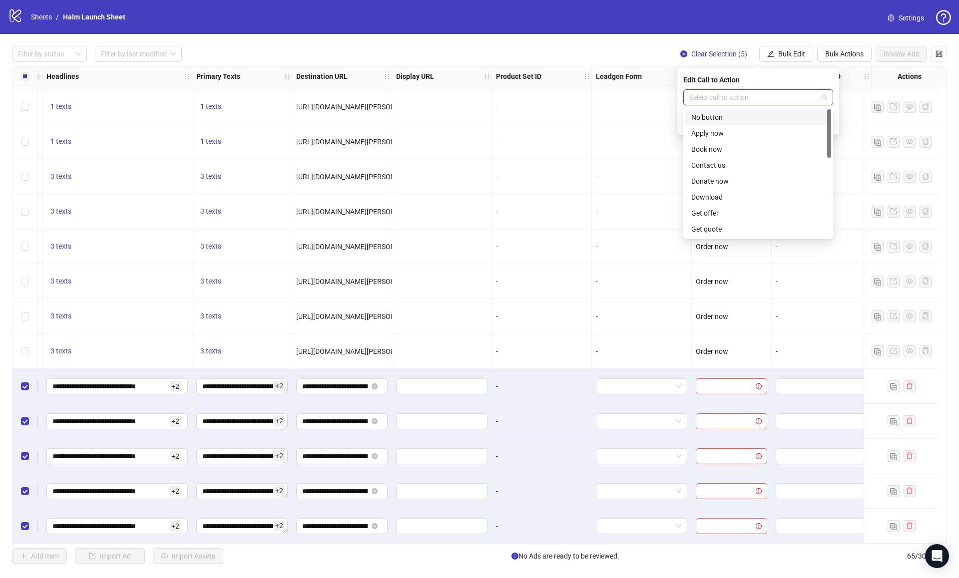
click at [719, 101] on input "search" at bounding box center [753, 97] width 129 height 15
click at [712, 160] on div "Order now" at bounding box center [758, 157] width 134 height 11
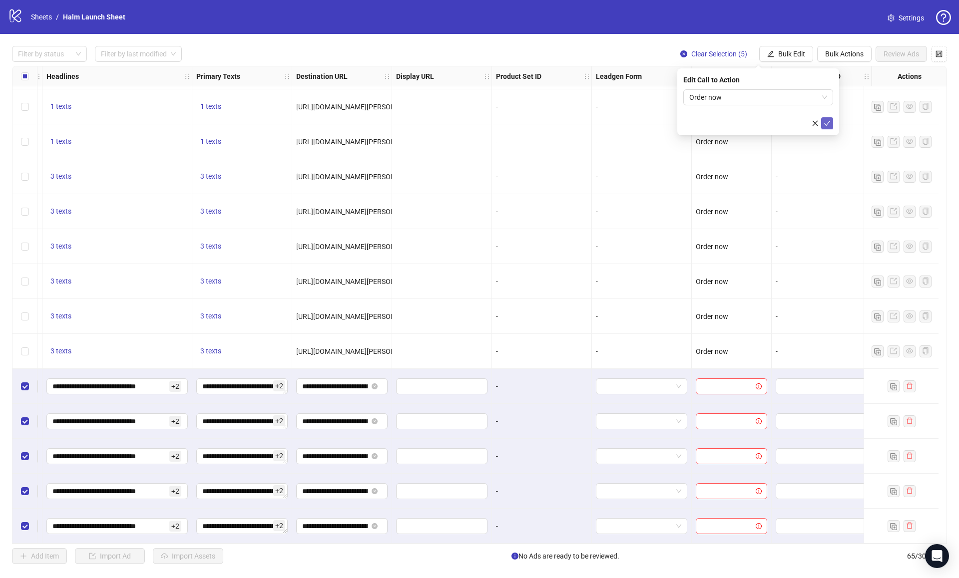
click at [719, 125] on icon "check" at bounding box center [827, 123] width 7 height 7
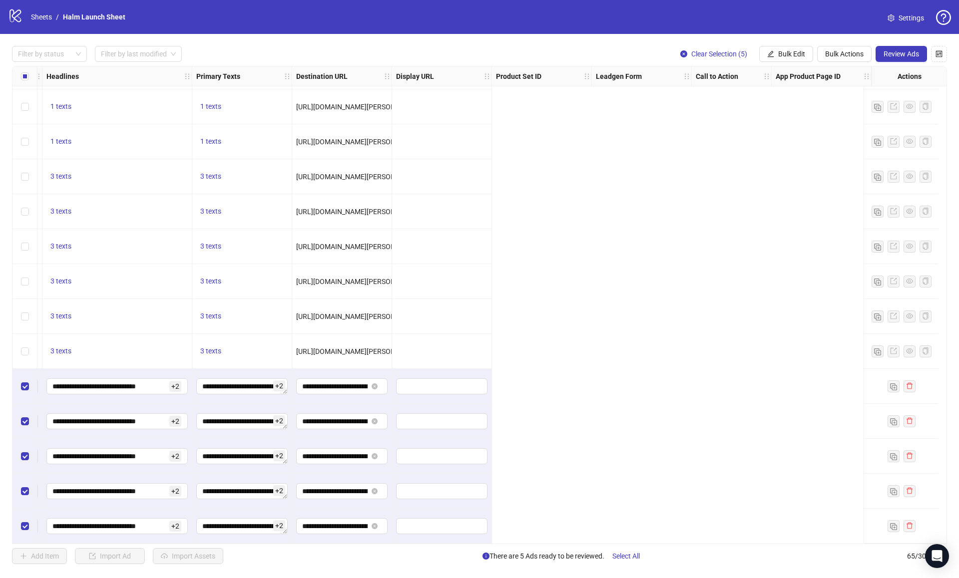
scroll to position [1819, 0]
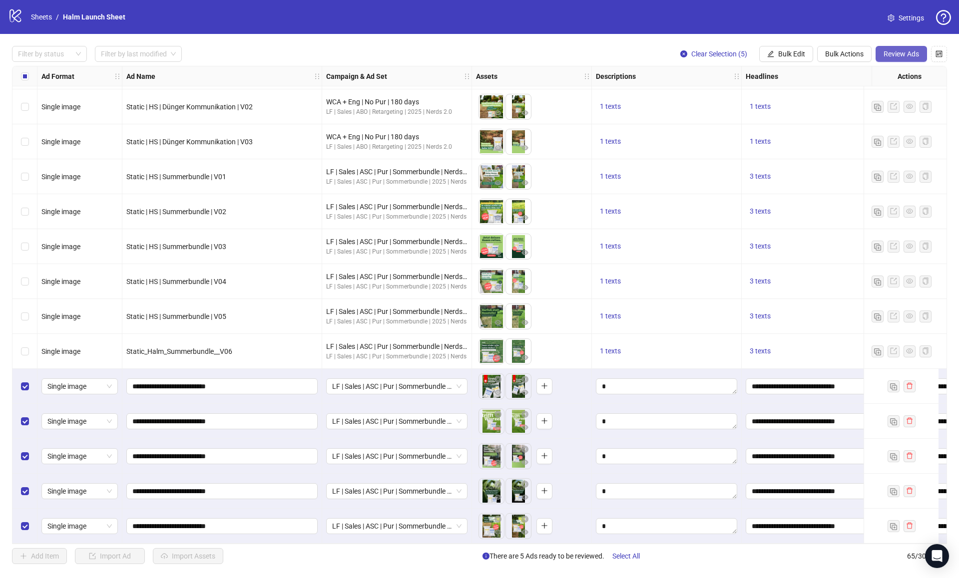
click at [719, 50] on span "Review Ads" at bounding box center [901, 54] width 35 height 8
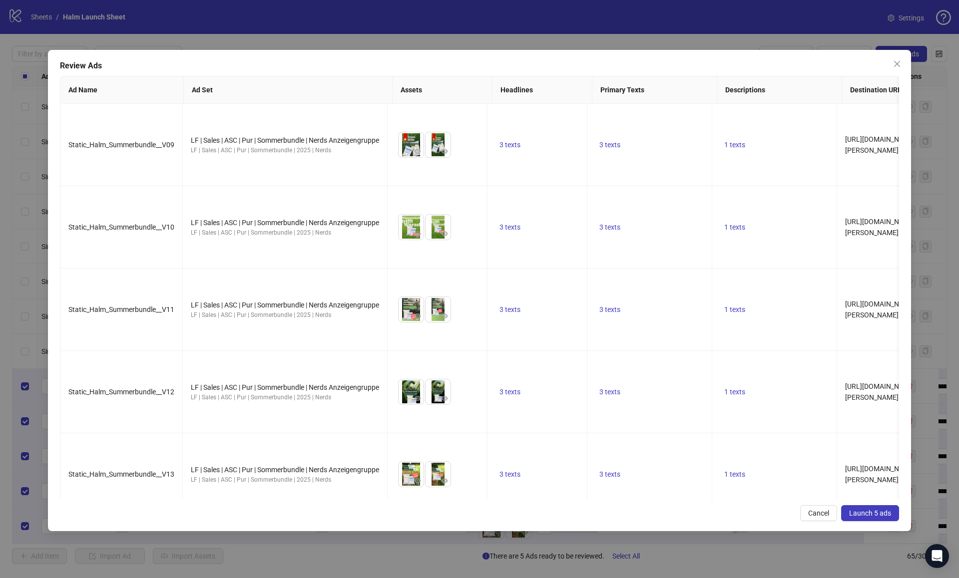
click at [719, 388] on span "Launch 5 ads" at bounding box center [870, 513] width 42 height 8
